Goal: Navigation & Orientation: Understand site structure

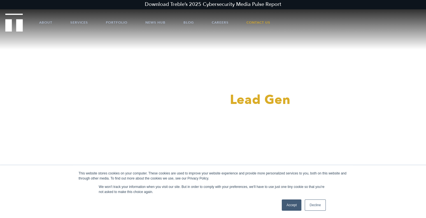
click at [313, 204] on link "Decline" at bounding box center [315, 204] width 21 height 11
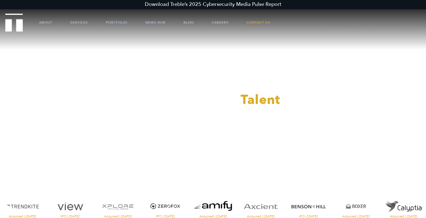
click at [218, 22] on div at bounding box center [213, 109] width 426 height 218
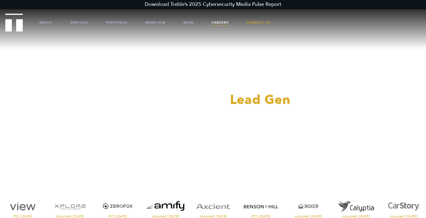
click at [223, 23] on link "Careers" at bounding box center [220, 22] width 17 height 17
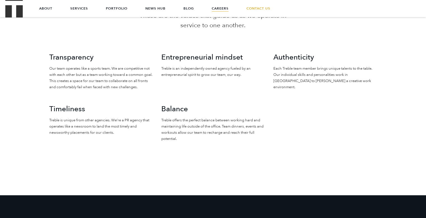
scroll to position [388, 0]
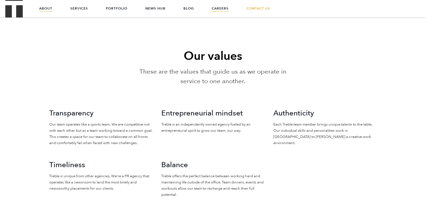
click at [47, 9] on link "About" at bounding box center [45, 8] width 13 height 17
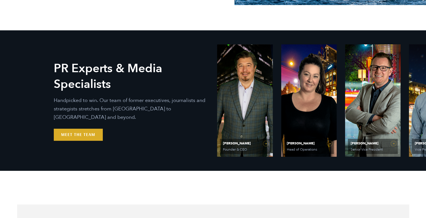
scroll to position [214, 0]
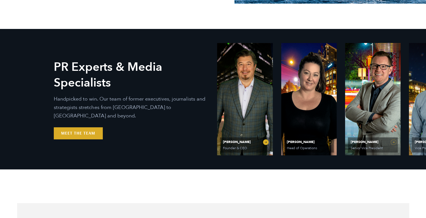
click at [251, 118] on link "Ethan Parker Founder & CEO" at bounding box center [245, 99] width 56 height 112
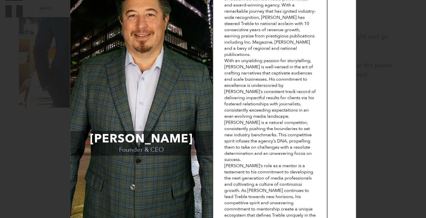
scroll to position [0, 0]
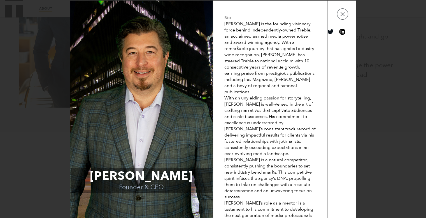
click at [340, 21] on td at bounding box center [342, 137] width 29 height 272
drag, startPoint x: 340, startPoint y: 20, endPoint x: 339, endPoint y: 15, distance: 5.6
click at [339, 15] on div "Ethan Parker Founder & CEO Bio Ethan is the founding visionary force behind ind…" at bounding box center [213, 137] width 287 height 274
click at [339, 15] on button "button" at bounding box center [342, 13] width 11 height 11
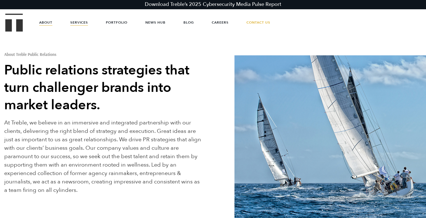
click at [80, 25] on link "Services" at bounding box center [79, 22] width 18 height 17
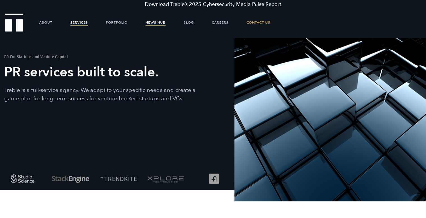
click at [158, 21] on link "News Hub" at bounding box center [155, 22] width 20 height 17
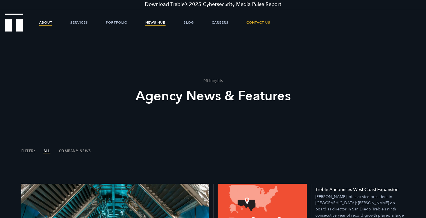
click at [50, 24] on link "About" at bounding box center [45, 22] width 13 height 17
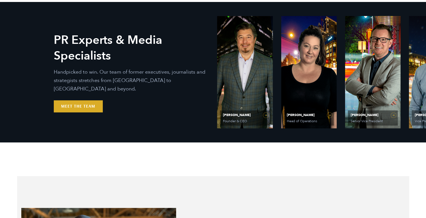
scroll to position [250, 0]
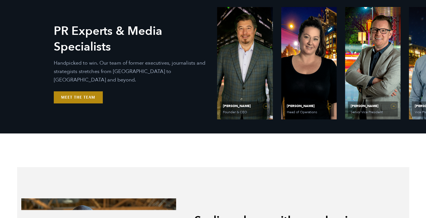
click at [86, 91] on link "Meet the Team" at bounding box center [78, 97] width 49 height 12
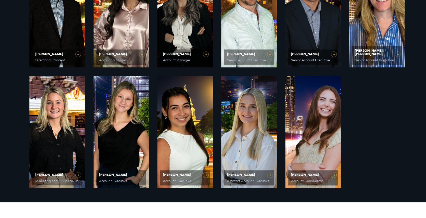
scroll to position [488, 0]
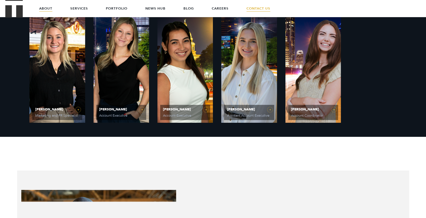
click at [258, 7] on link "Contact Us" at bounding box center [259, 8] width 24 height 17
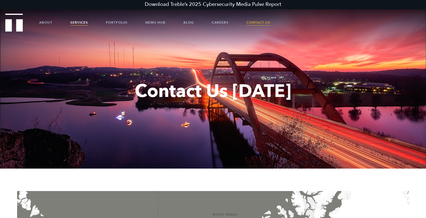
click at [81, 22] on link "Services" at bounding box center [79, 22] width 18 height 17
